Goal: Answer question/provide support: Share knowledge or assist other users

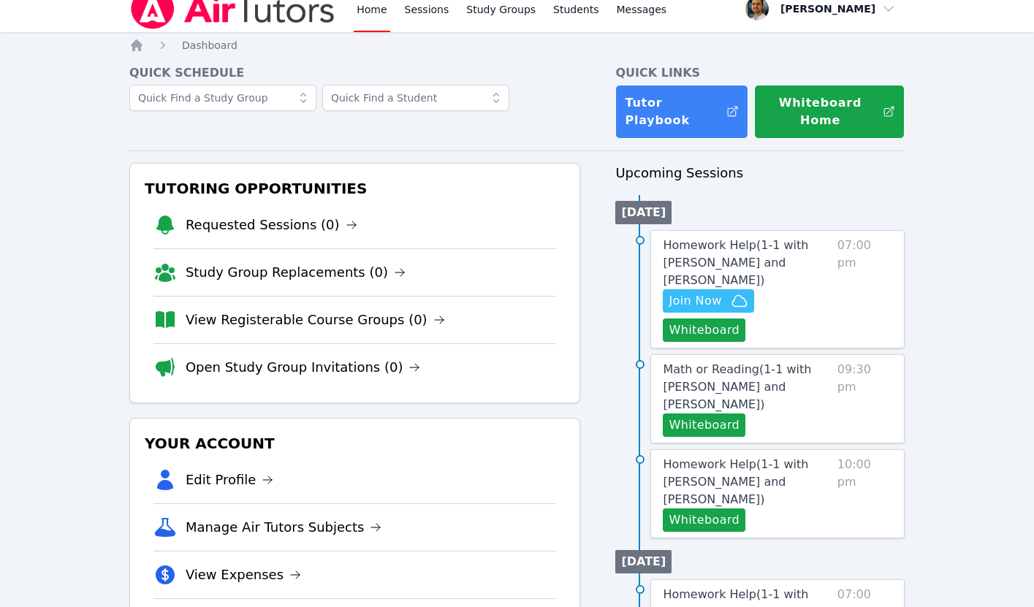
scroll to position [1, 0]
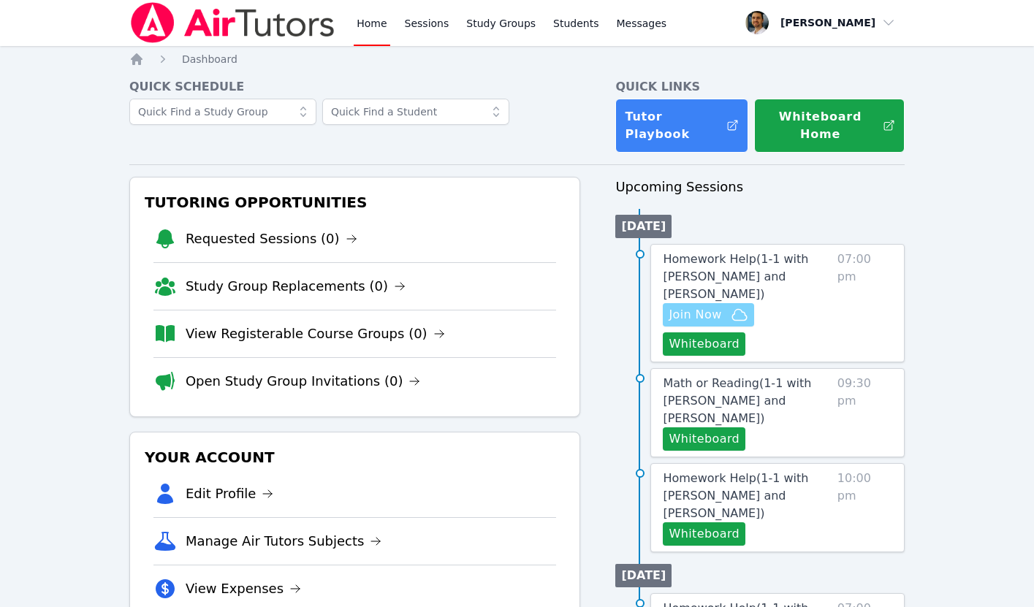
click at [703, 315] on span "Join Now" at bounding box center [694, 315] width 53 height 18
click at [719, 283] on span "Homework Help ( 1-1 with Chinguun Munkhbat and Thomas Baran )" at bounding box center [734, 276] width 145 height 49
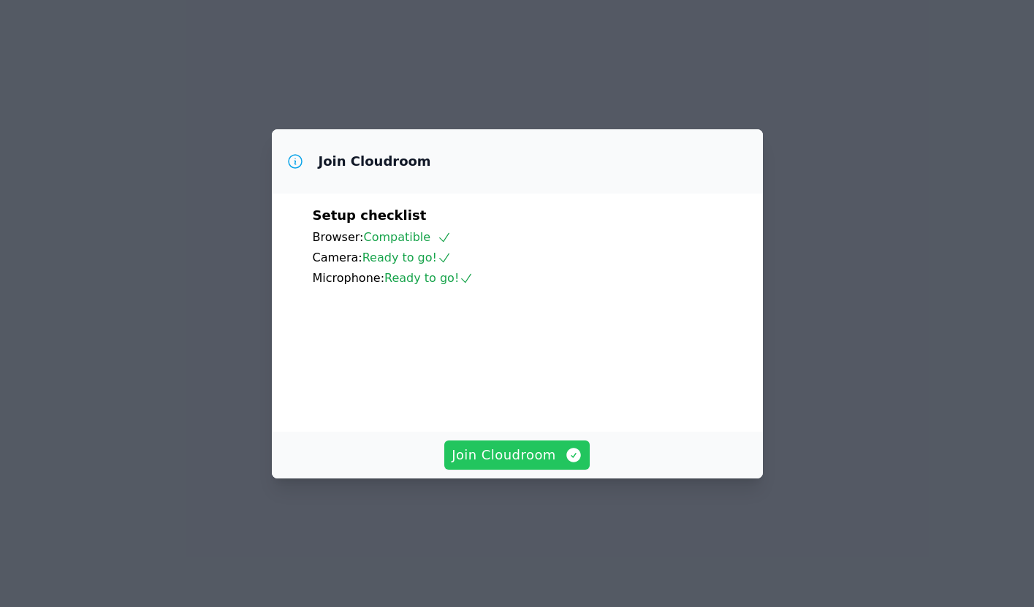
click at [503, 465] on span "Join Cloudroom" at bounding box center [516, 455] width 131 height 20
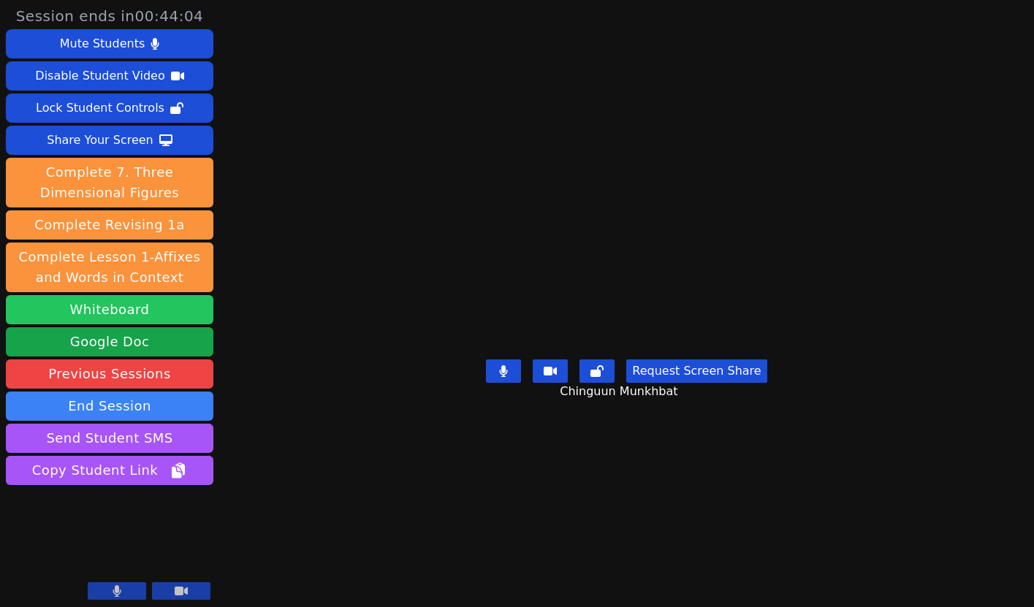
click at [134, 315] on button "Whiteboard" at bounding box center [109, 309] width 207 height 29
click at [114, 596] on icon at bounding box center [116, 591] width 9 height 12
click at [126, 589] on button at bounding box center [117, 591] width 58 height 18
click at [117, 592] on icon at bounding box center [117, 591] width 8 height 12
click at [117, 591] on icon at bounding box center [117, 591] width 15 height 12
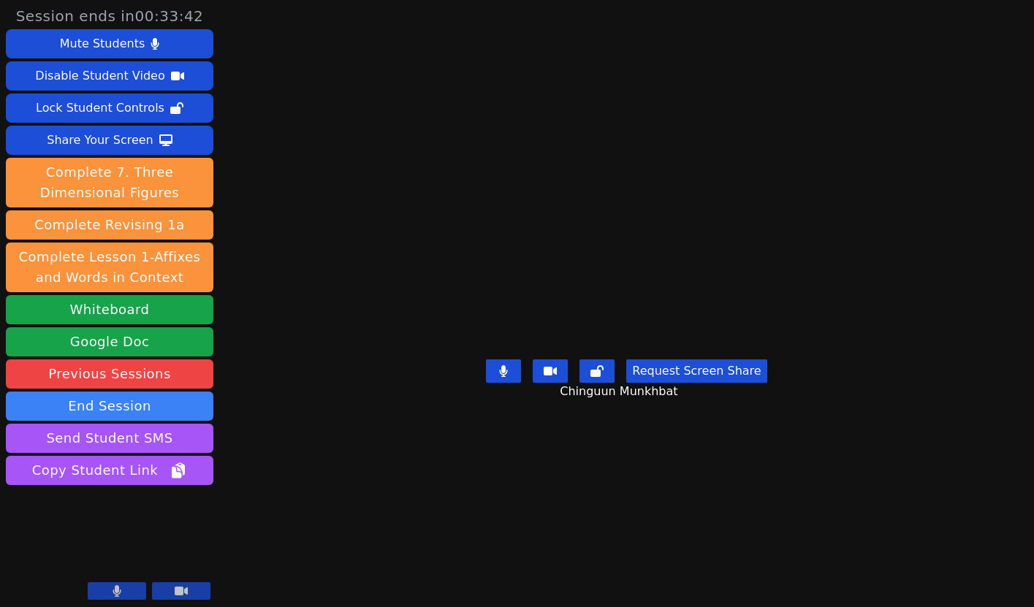
click at [118, 587] on icon at bounding box center [117, 591] width 8 height 12
click at [104, 592] on button at bounding box center [117, 591] width 58 height 18
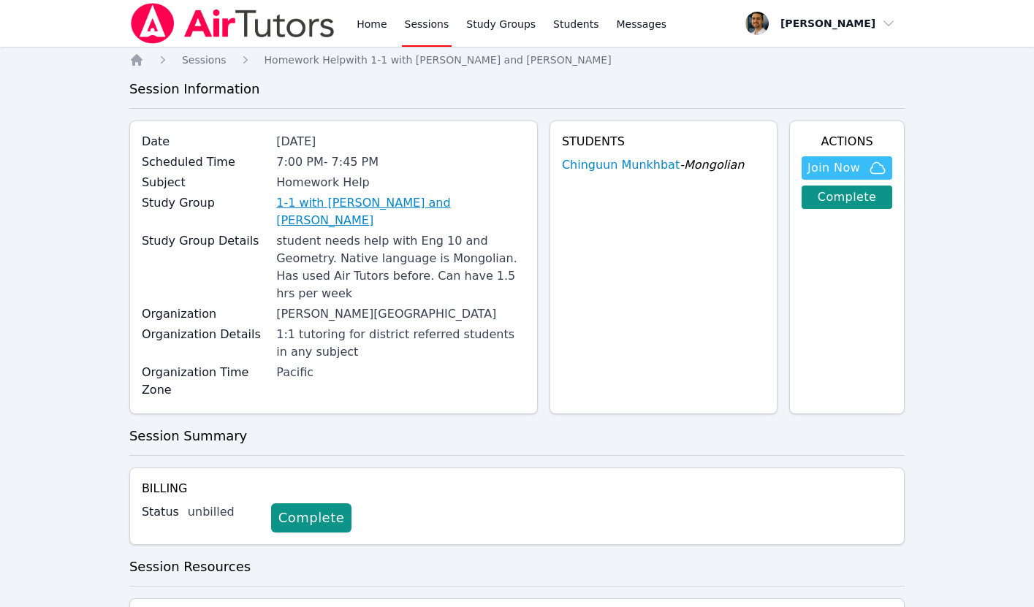
click at [400, 205] on link "1-1 with Chinguun Munkhbat and Thomas Baran" at bounding box center [400, 211] width 249 height 35
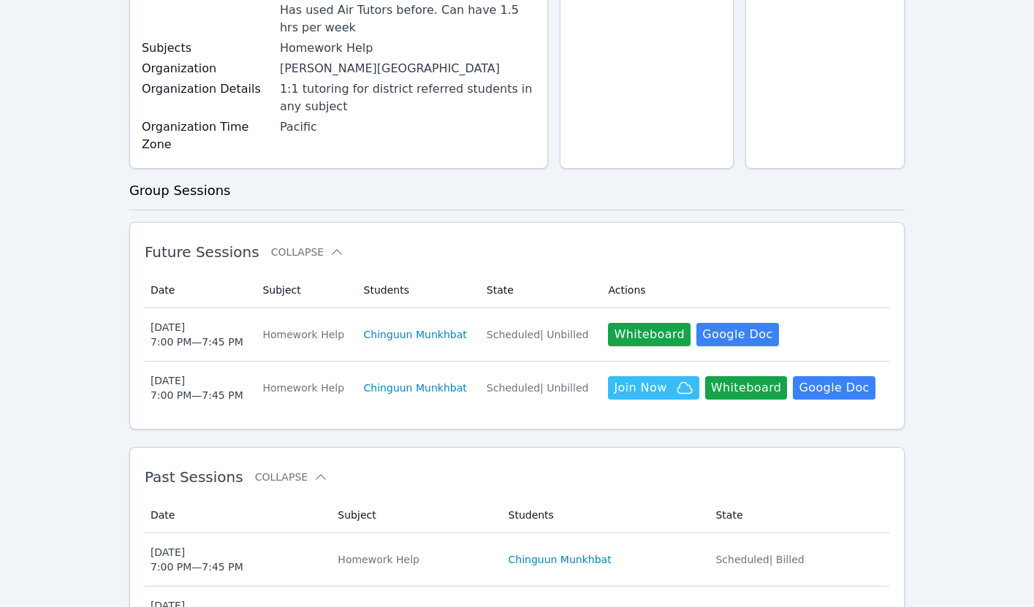
scroll to position [259, 0]
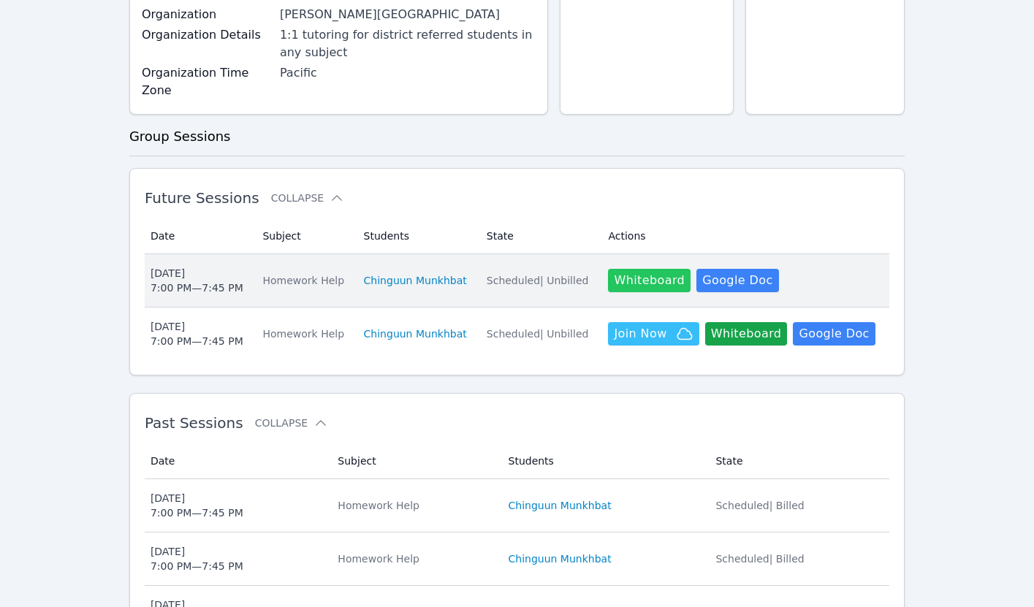
click at [635, 269] on button "Whiteboard" at bounding box center [649, 280] width 83 height 23
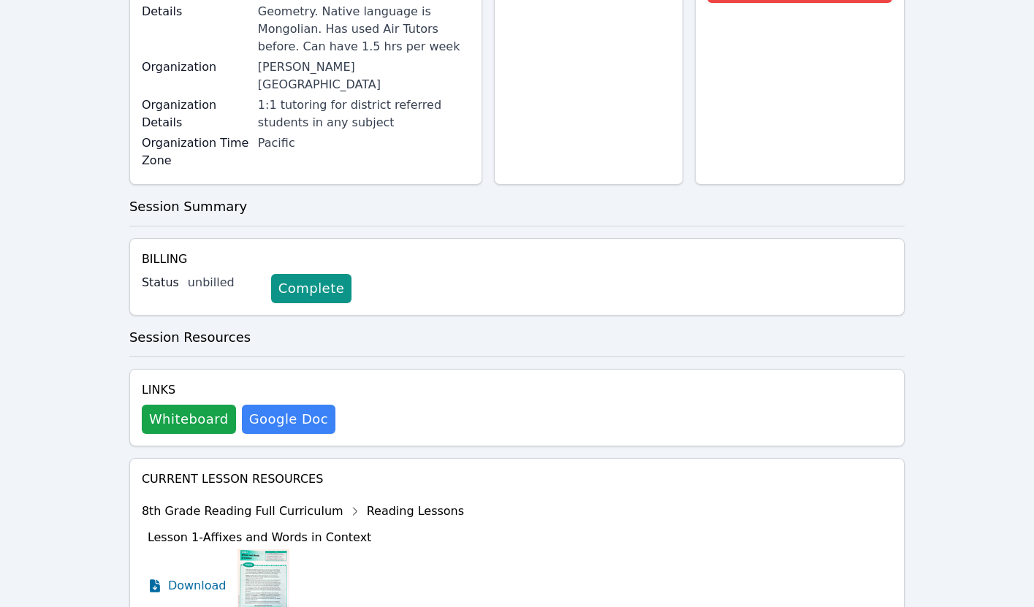
scroll to position [255, 0]
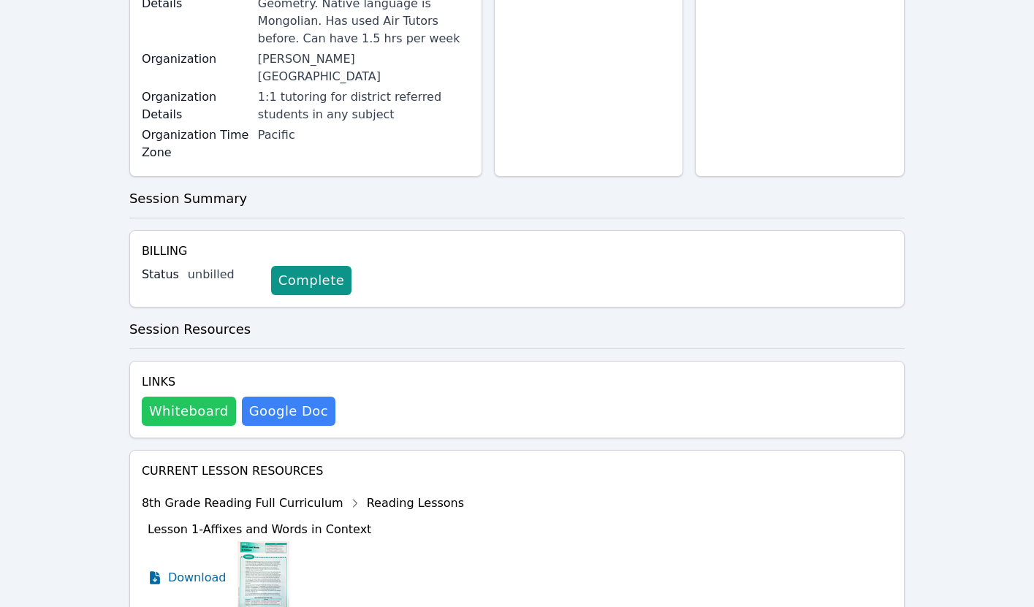
click at [187, 397] on button "Whiteboard" at bounding box center [189, 411] width 94 height 29
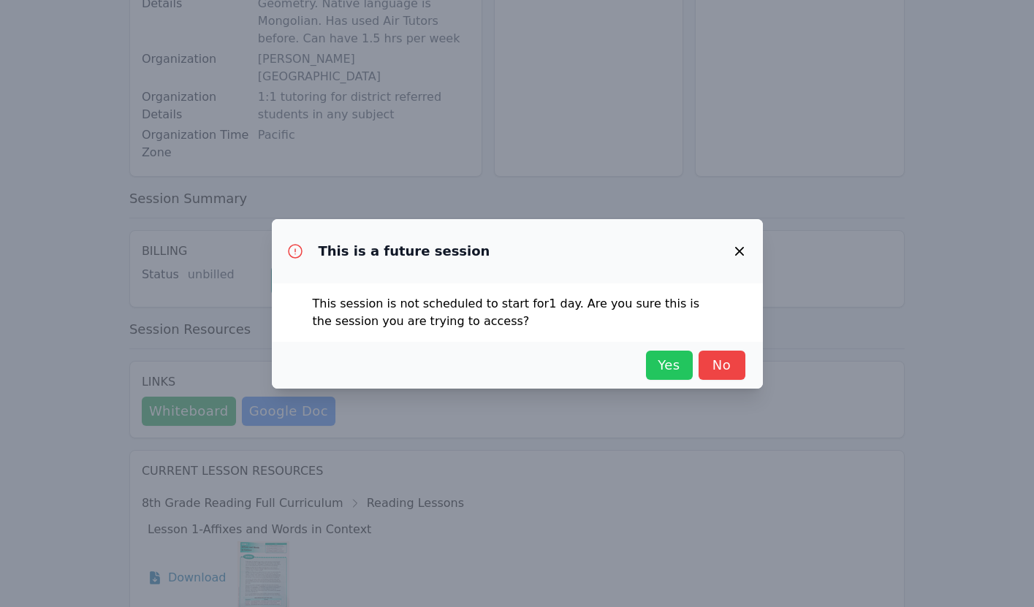
click at [677, 369] on span "Yes" at bounding box center [669, 365] width 32 height 20
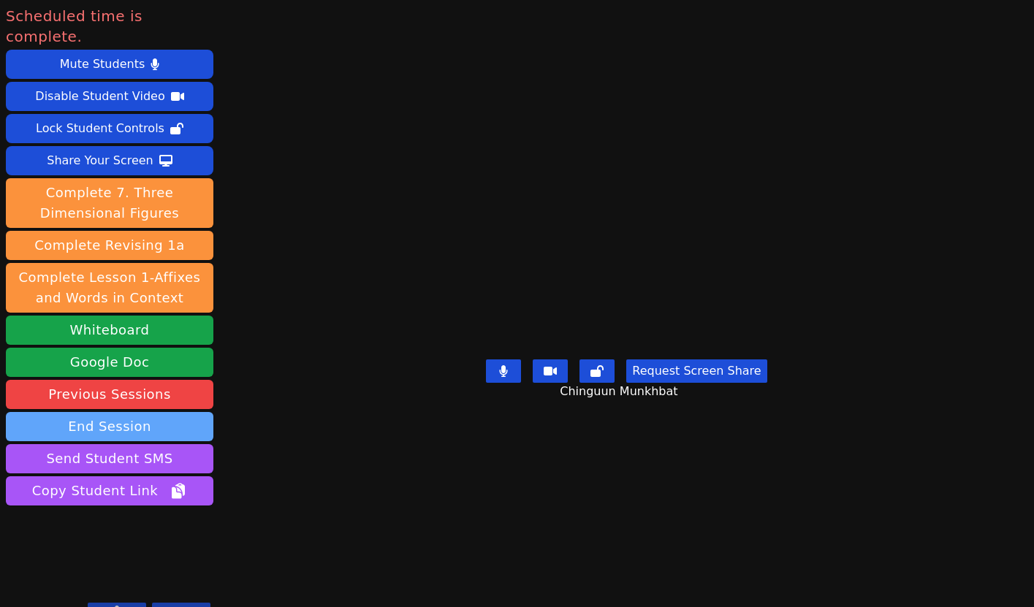
click at [115, 412] on button "End Session" at bounding box center [109, 426] width 207 height 29
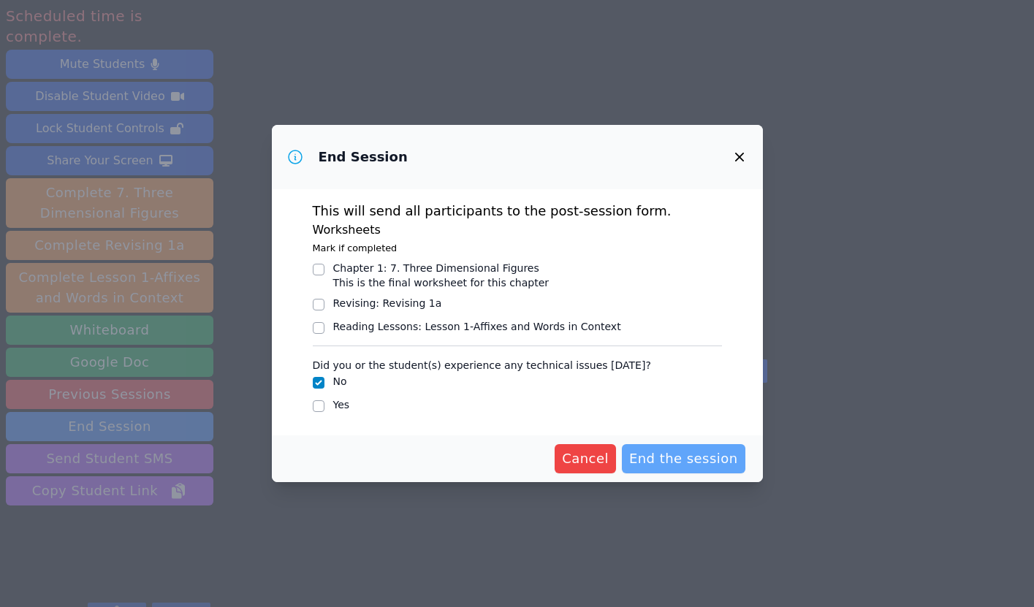
click at [684, 457] on span "End the session" at bounding box center [683, 458] width 109 height 20
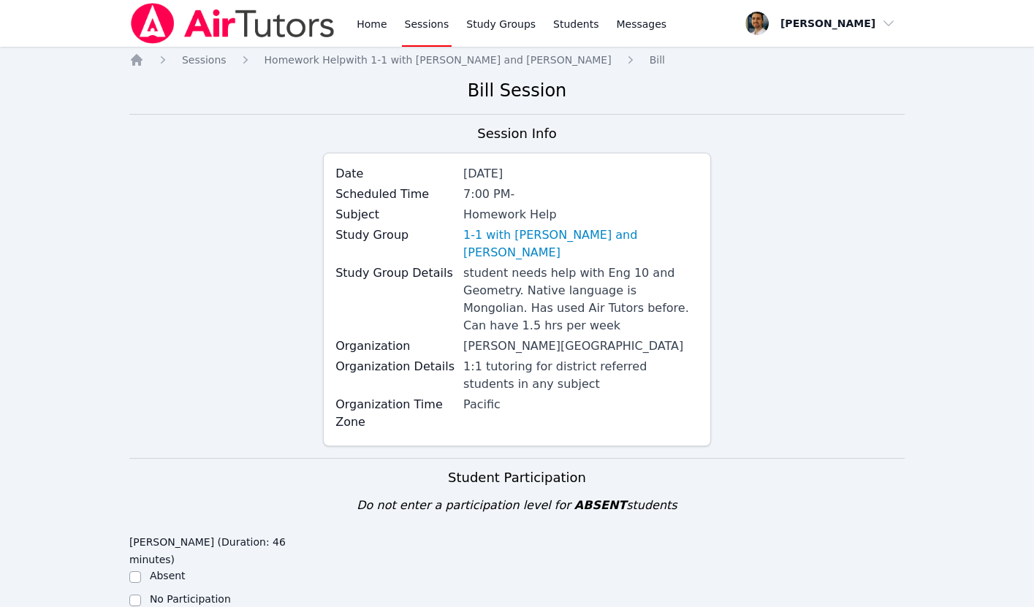
scroll to position [312, 0]
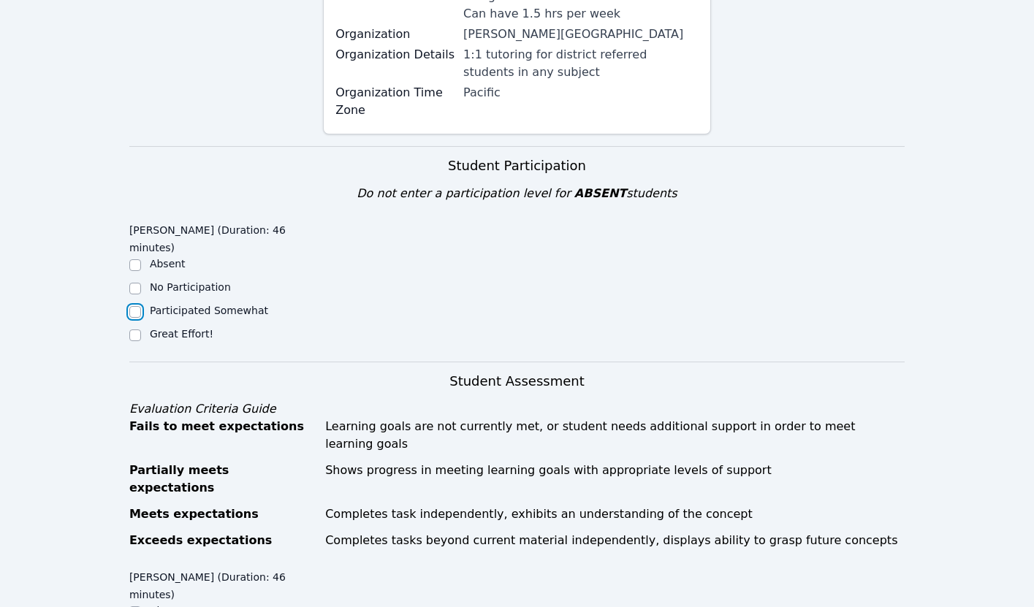
click at [132, 313] on input "Participated Somewhat" at bounding box center [135, 312] width 12 height 12
checkbox input "true"
click at [135, 339] on input "Great Effort!" at bounding box center [135, 335] width 12 height 12
checkbox input "true"
checkbox input "false"
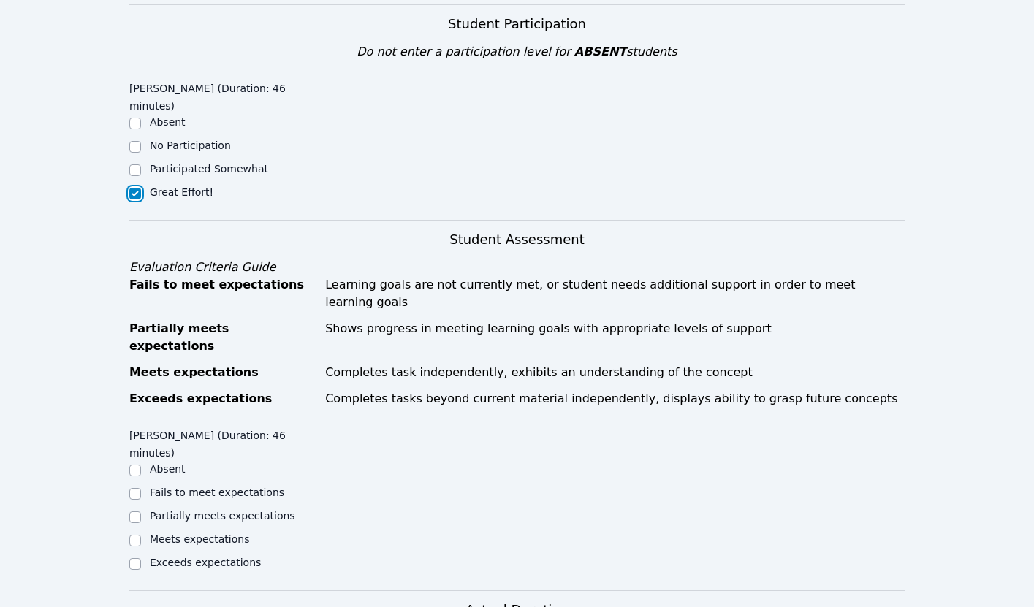
scroll to position [695, 0]
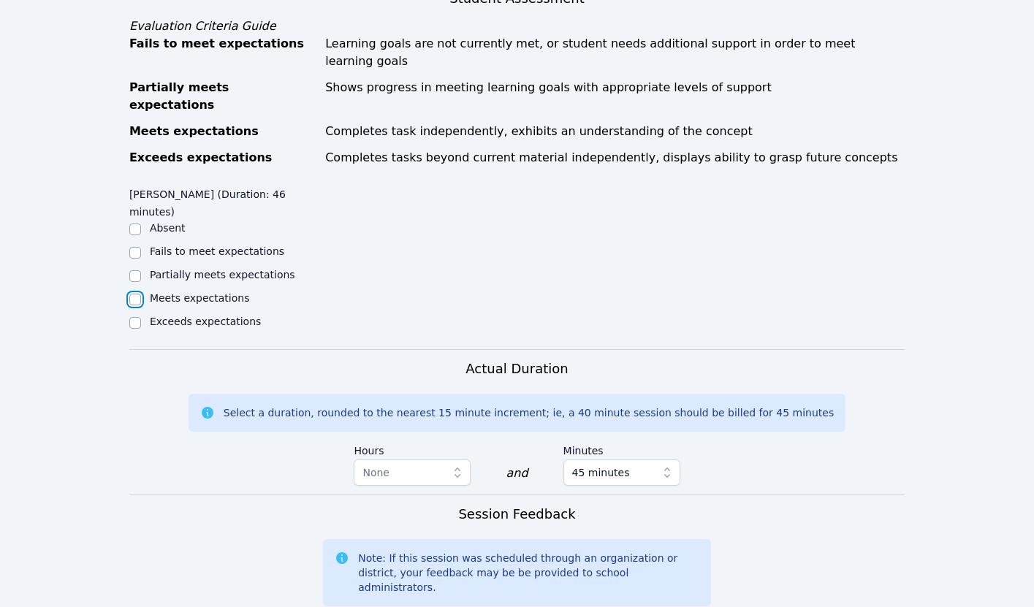
click at [136, 294] on input "Meets expectations" at bounding box center [135, 300] width 12 height 12
checkbox input "true"
click at [136, 270] on input "Partially meets expectations" at bounding box center [135, 276] width 12 height 12
checkbox input "true"
checkbox input "false"
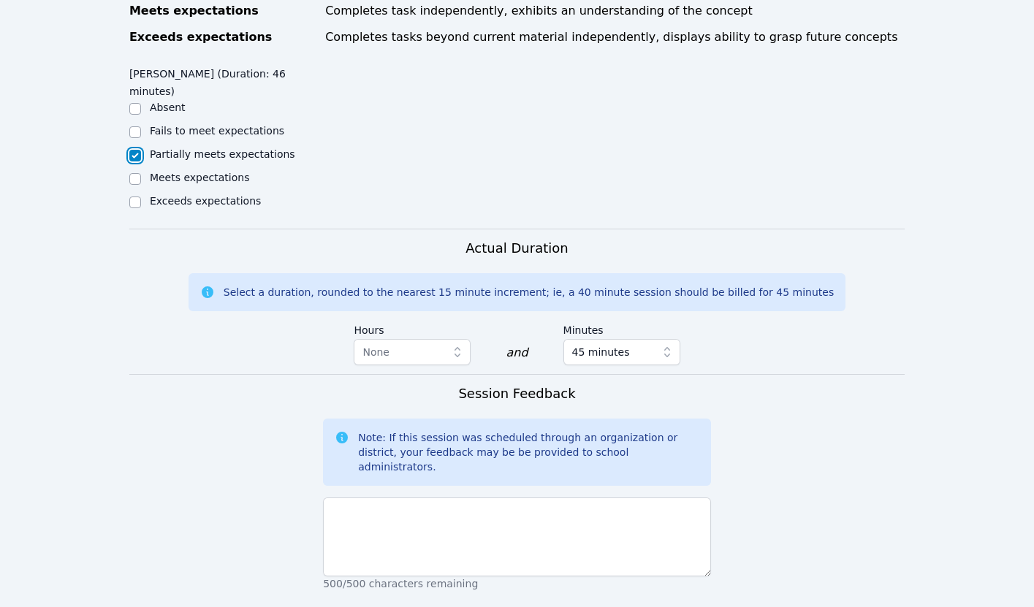
scroll to position [963, 0]
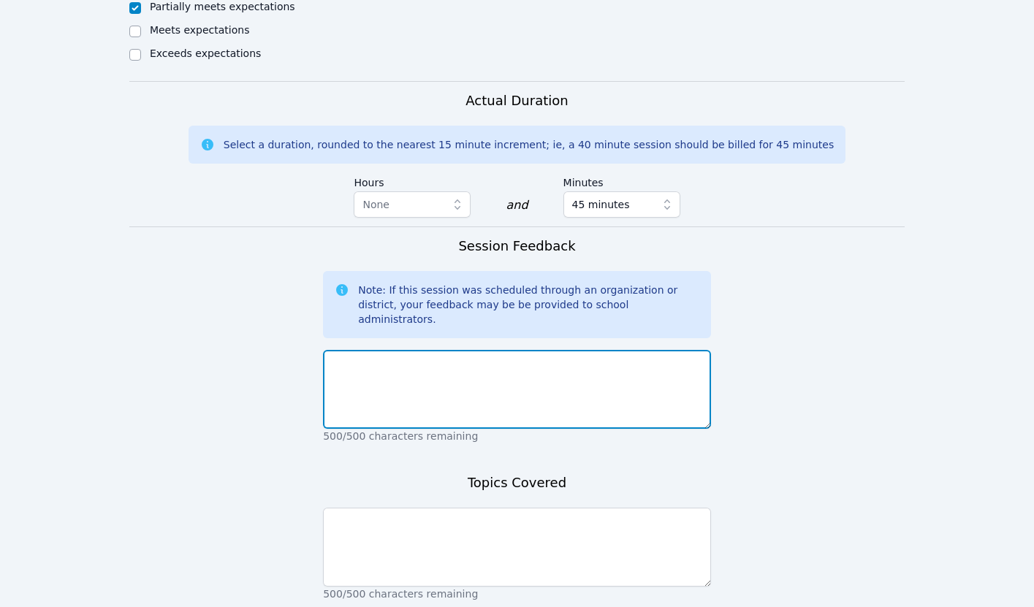
click at [405, 350] on textarea at bounding box center [517, 389] width 388 height 79
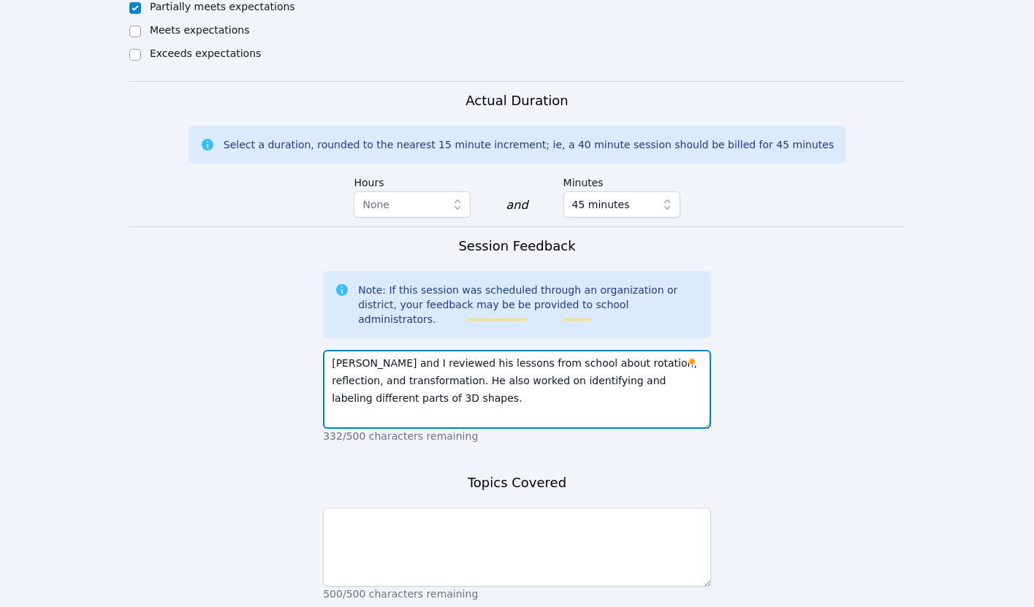
type textarea "Chinguun and I reviewed his lessons from school about rotation, reflection, and…"
